Goal: Information Seeking & Learning: Check status

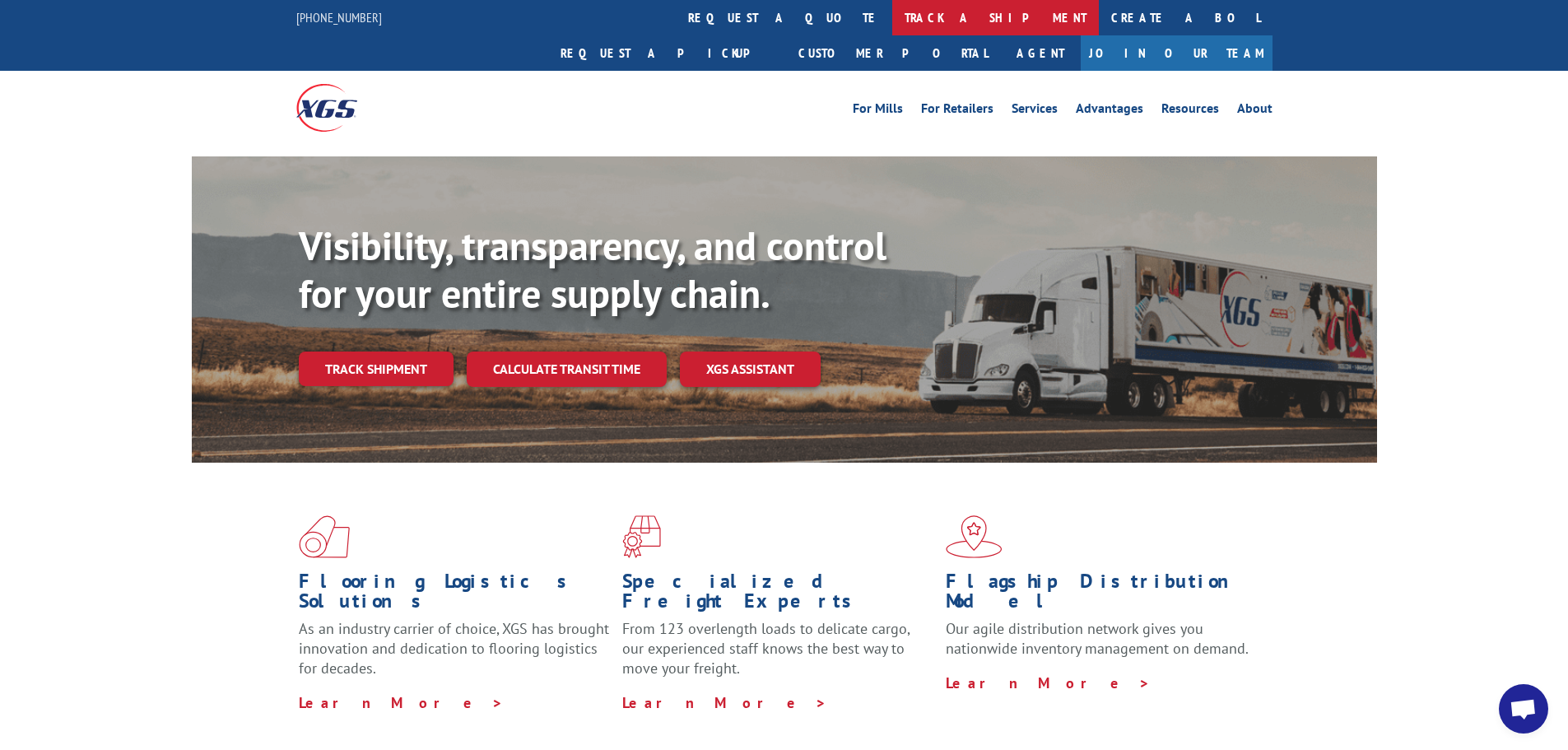
click at [892, 20] on link "track a shipment" at bounding box center [995, 17] width 207 height 35
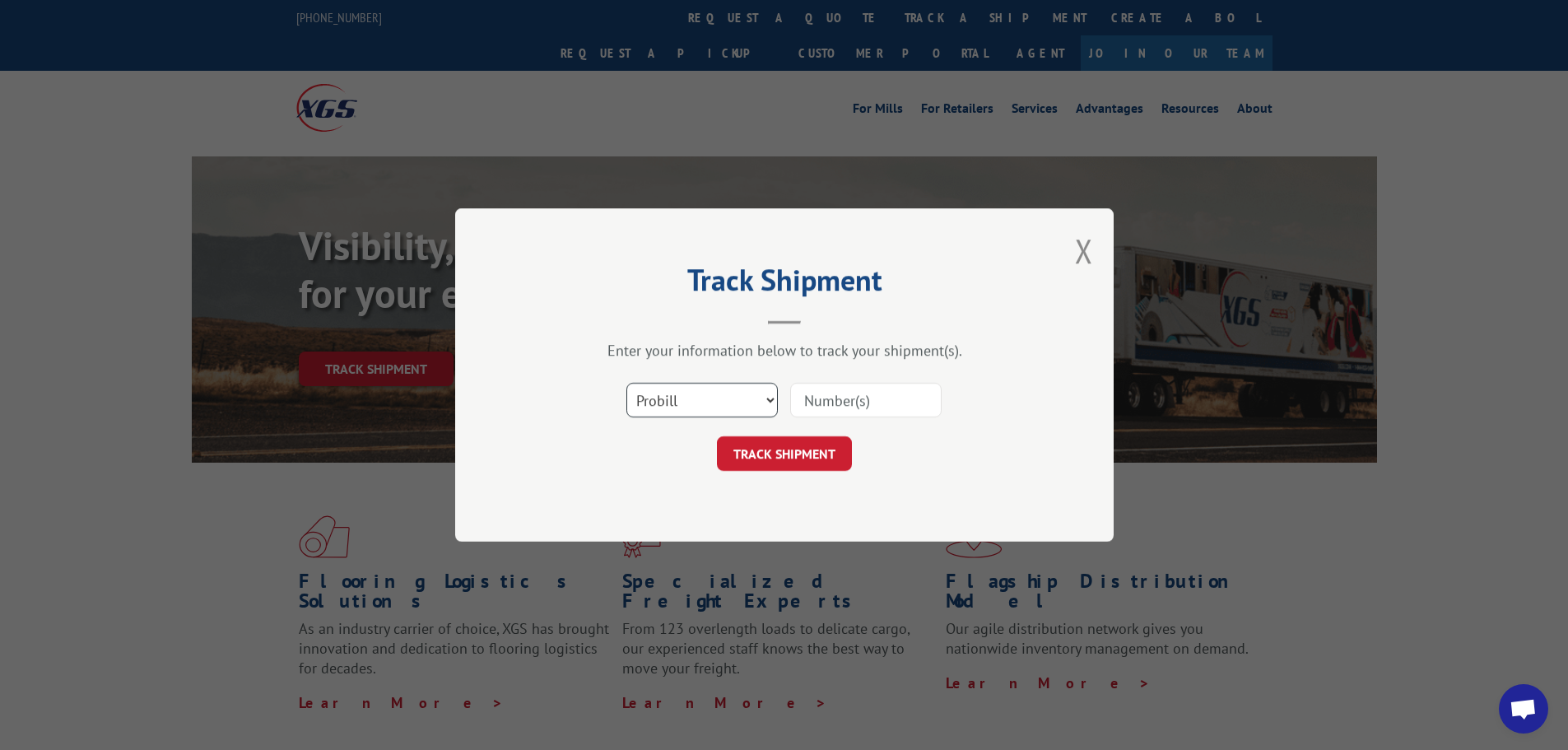
drag, startPoint x: 707, startPoint y: 398, endPoint x: 702, endPoint y: 413, distance: 15.8
click at [707, 398] on select "Select category... Probill BOL PO" at bounding box center [702, 400] width 152 height 35
select select "bol"
click at [626, 383] on select "Select category... Probill BOL PO" at bounding box center [702, 400] width 152 height 35
click at [817, 401] on input at bounding box center [866, 400] width 152 height 35
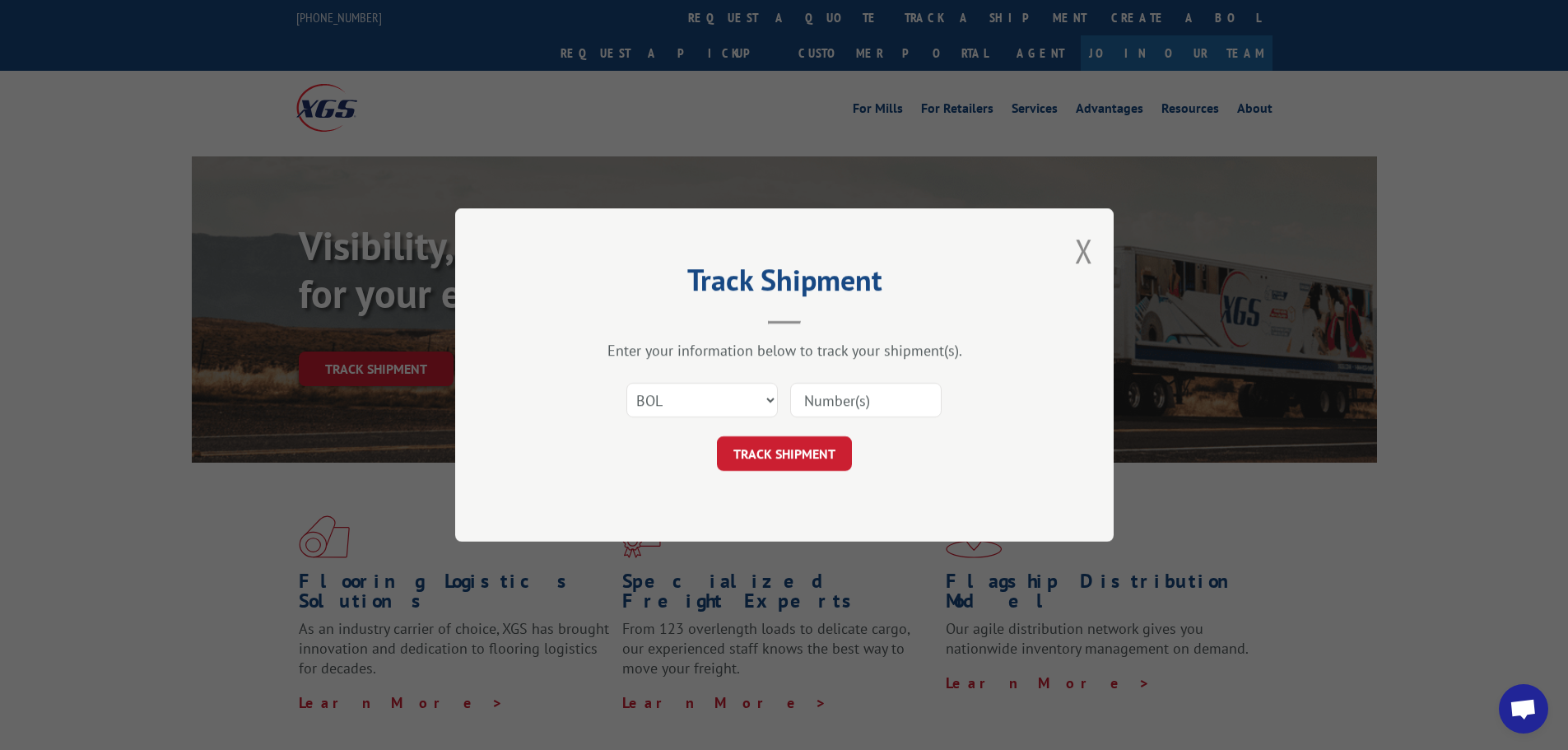
paste input "5195220"
type input "5195220"
click at [760, 461] on button "TRACK SHIPMENT" at bounding box center [784, 454] width 135 height 35
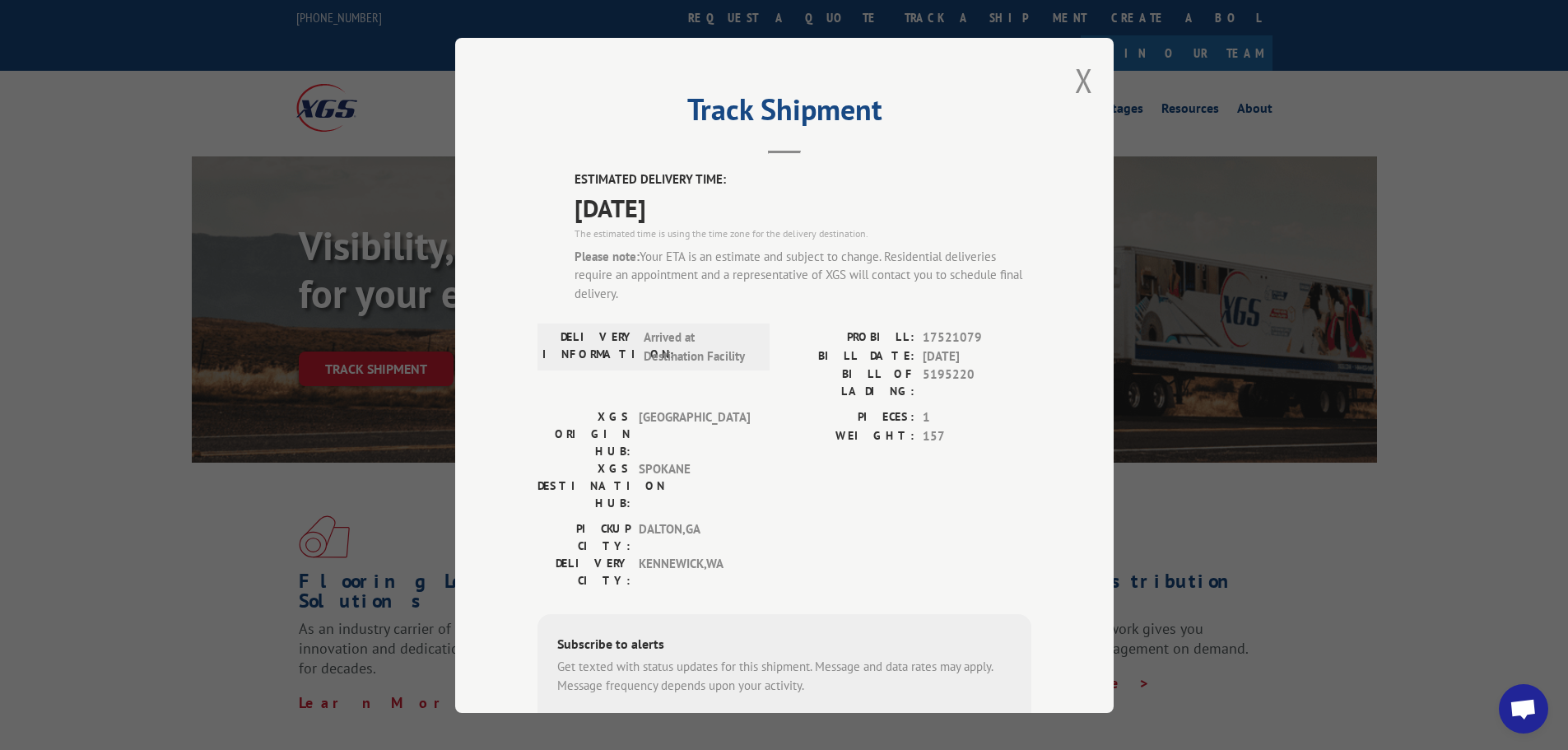
click at [1089, 78] on div "Track Shipment ESTIMATED DELIVERY TIME: [DATE] The estimated time is using the …" at bounding box center [784, 375] width 659 height 674
click at [1081, 78] on button "Close modal" at bounding box center [1084, 80] width 18 height 44
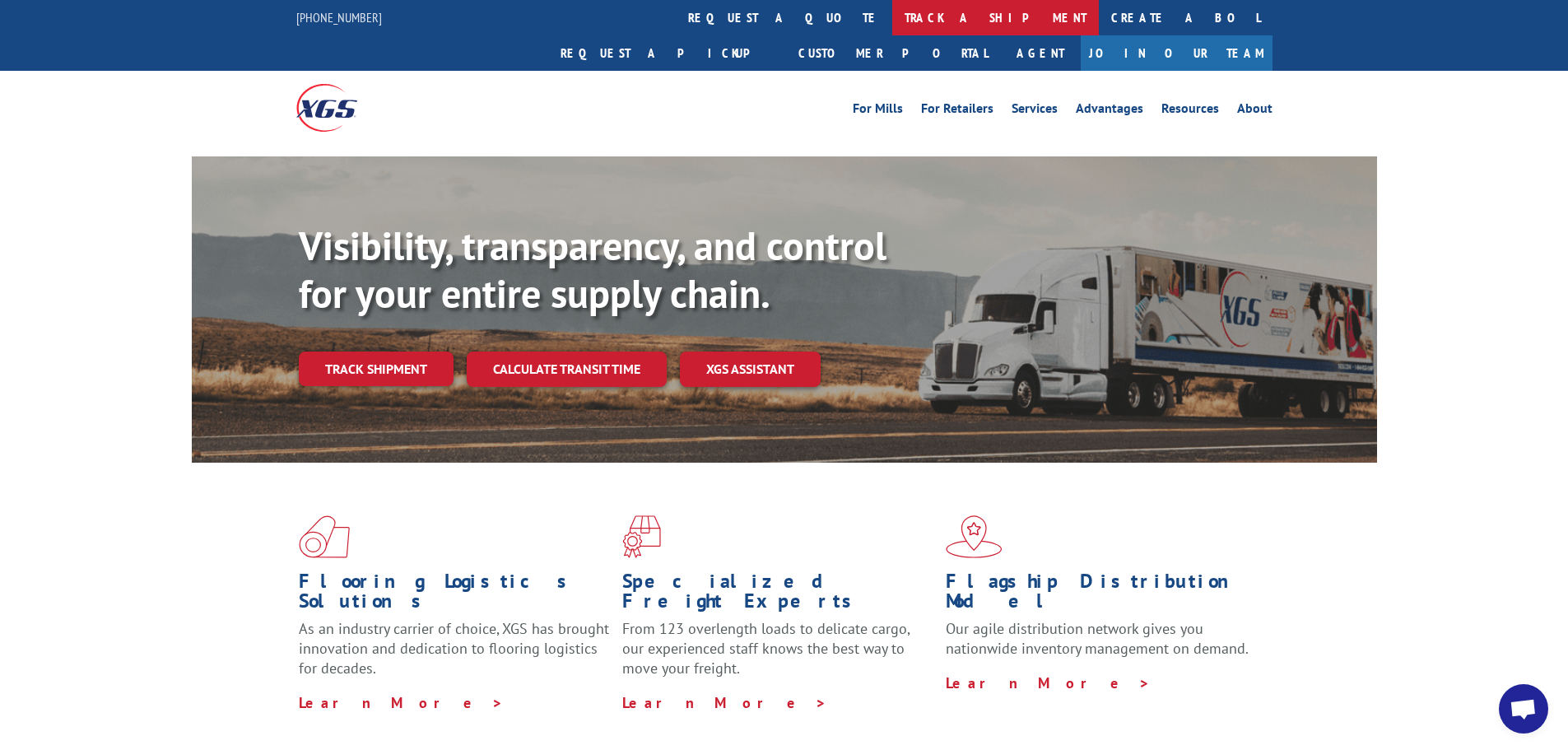
click at [892, 17] on link "track a shipment" at bounding box center [995, 17] width 207 height 35
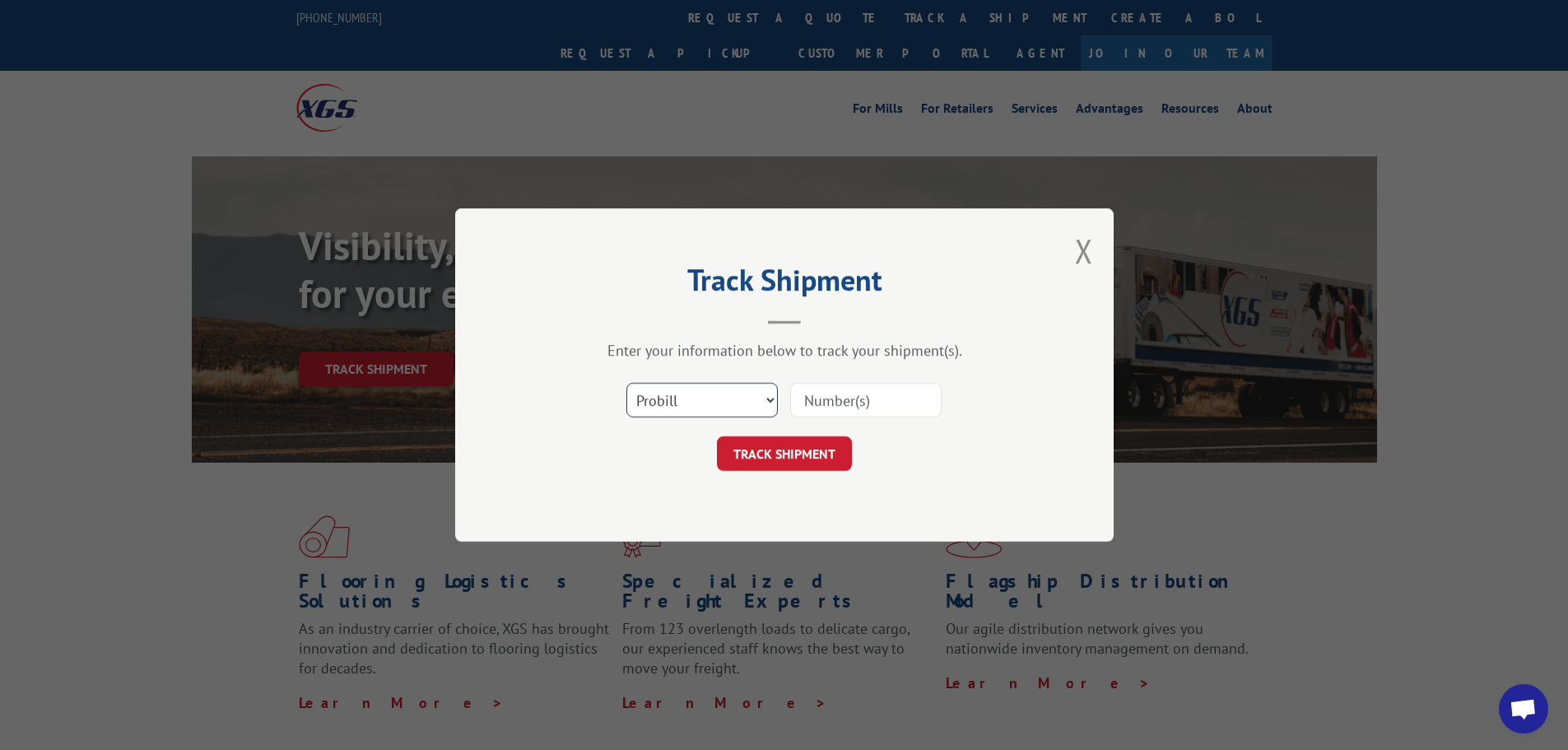
click at [717, 400] on select "Select category... Probill BOL PO" at bounding box center [702, 400] width 152 height 35
select select "bol"
click at [626, 383] on select "Select category... Probill BOL PO" at bounding box center [702, 400] width 152 height 35
click at [804, 406] on input at bounding box center [866, 400] width 152 height 35
paste input "6083478"
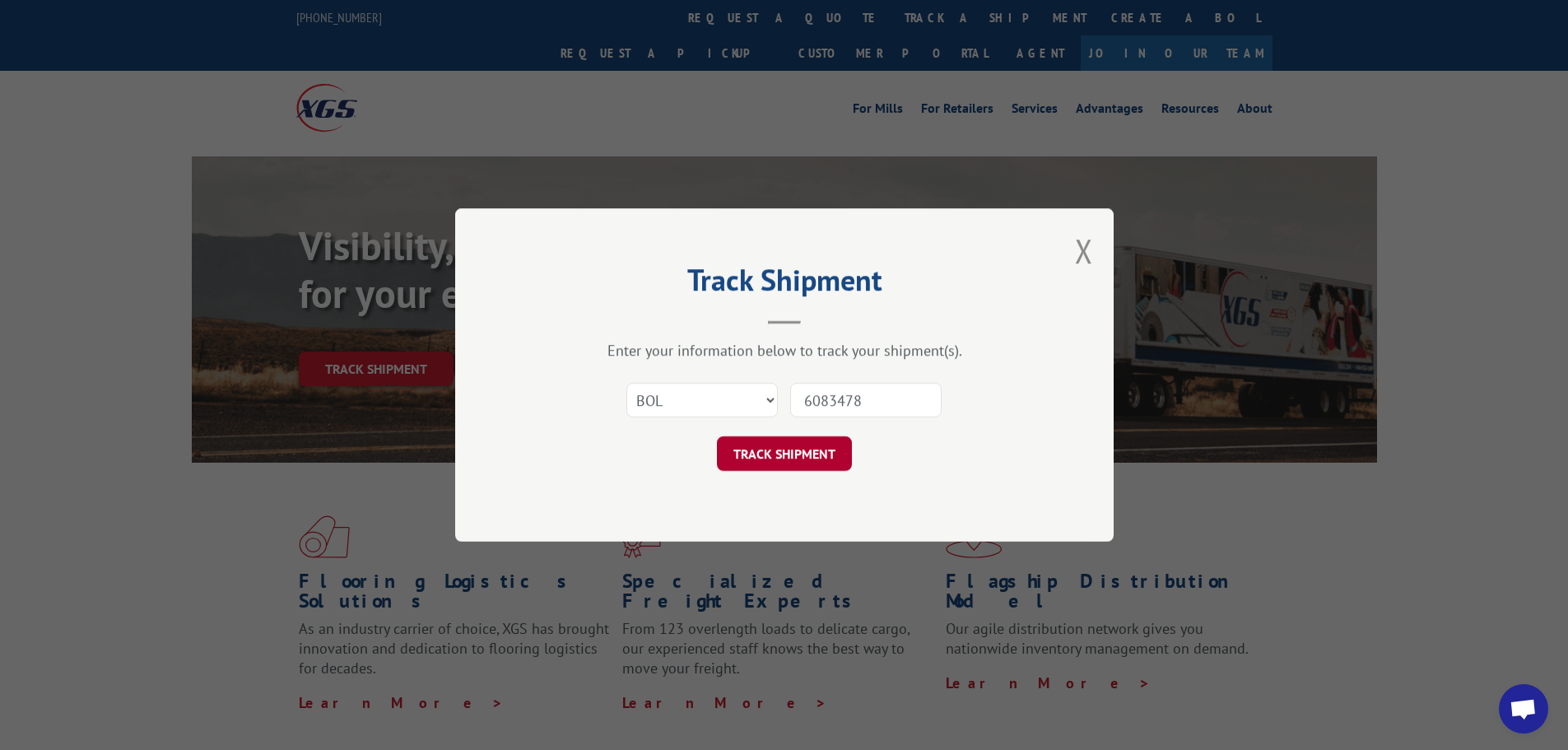
type input "6083478"
click at [810, 445] on button "TRACK SHIPMENT" at bounding box center [784, 454] width 135 height 35
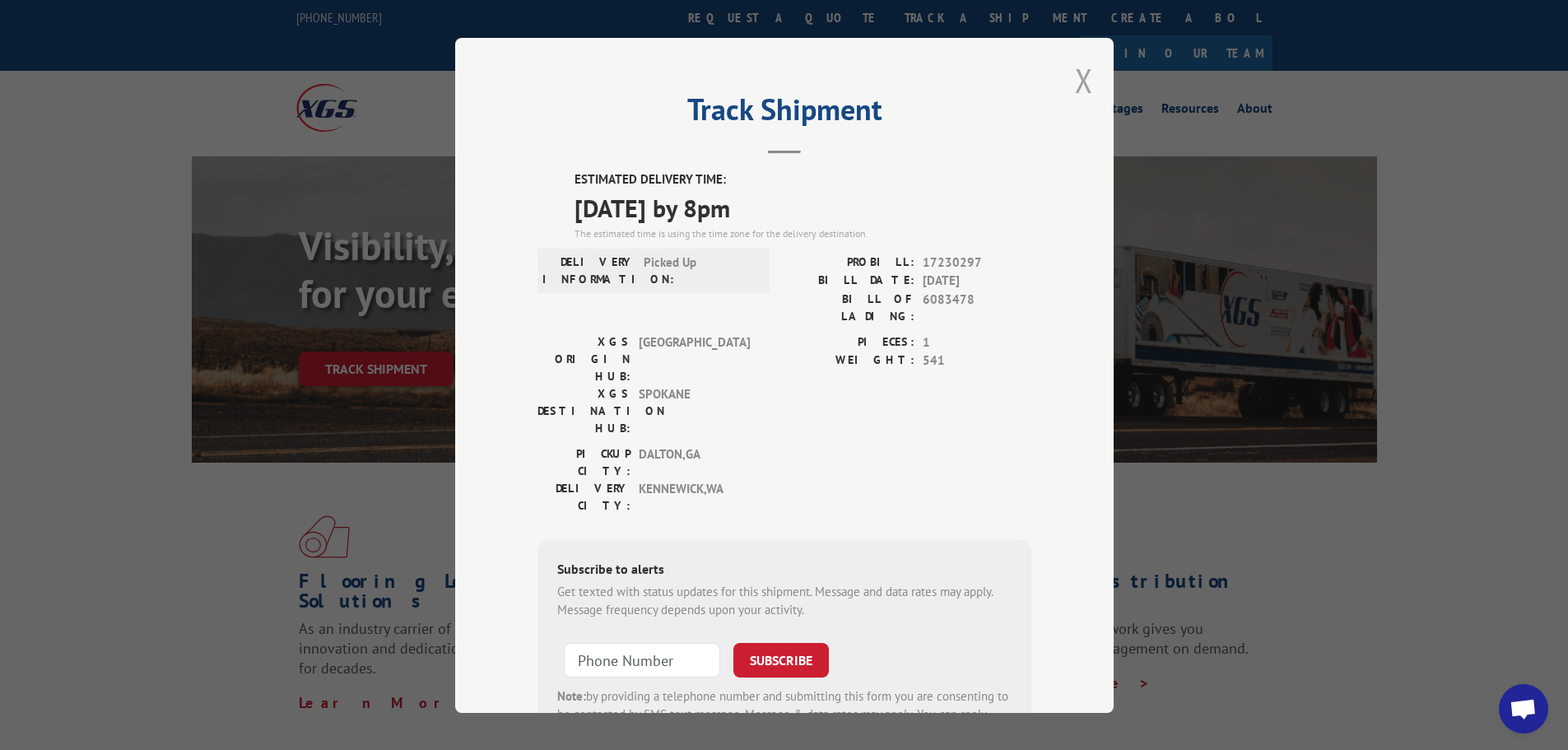
click at [1075, 82] on button "Close modal" at bounding box center [1084, 80] width 18 height 44
